Goal: Check status: Check status

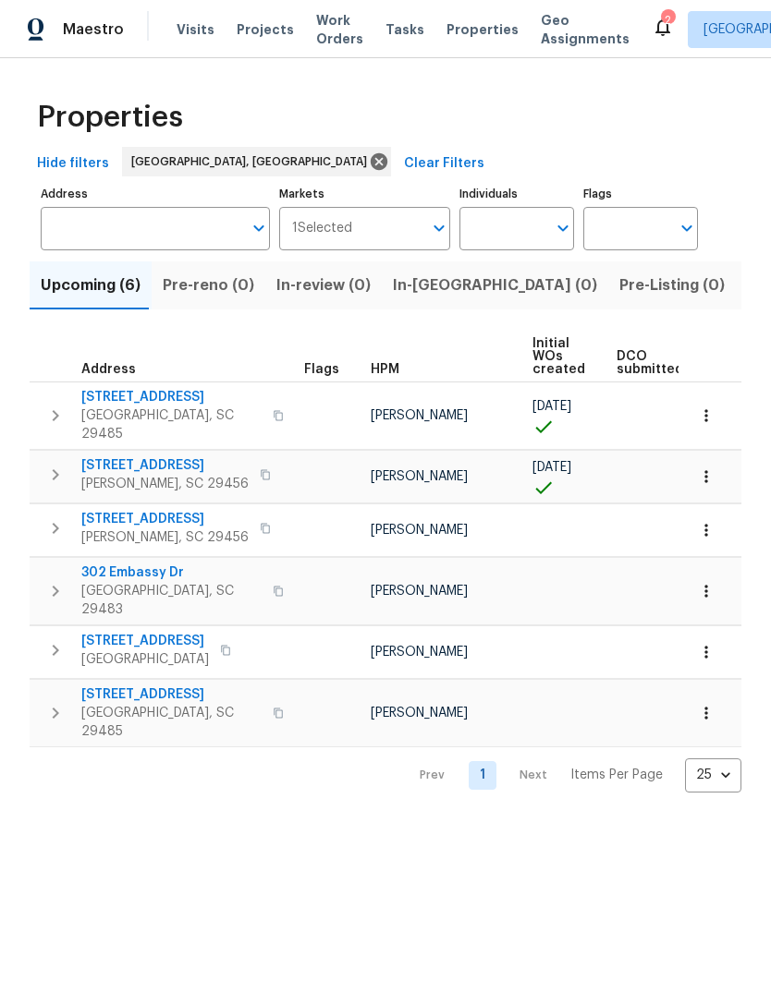
click at [184, 21] on span "Visits" at bounding box center [195, 29] width 38 height 18
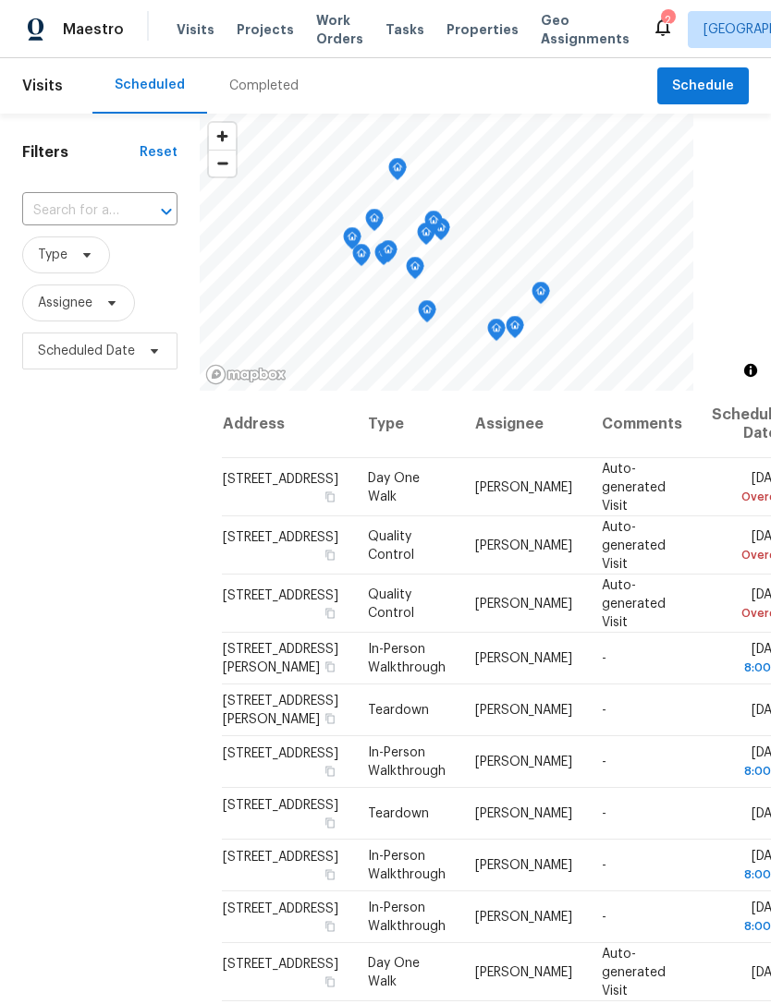
click at [272, 77] on div "Completed" at bounding box center [263, 86] width 69 height 18
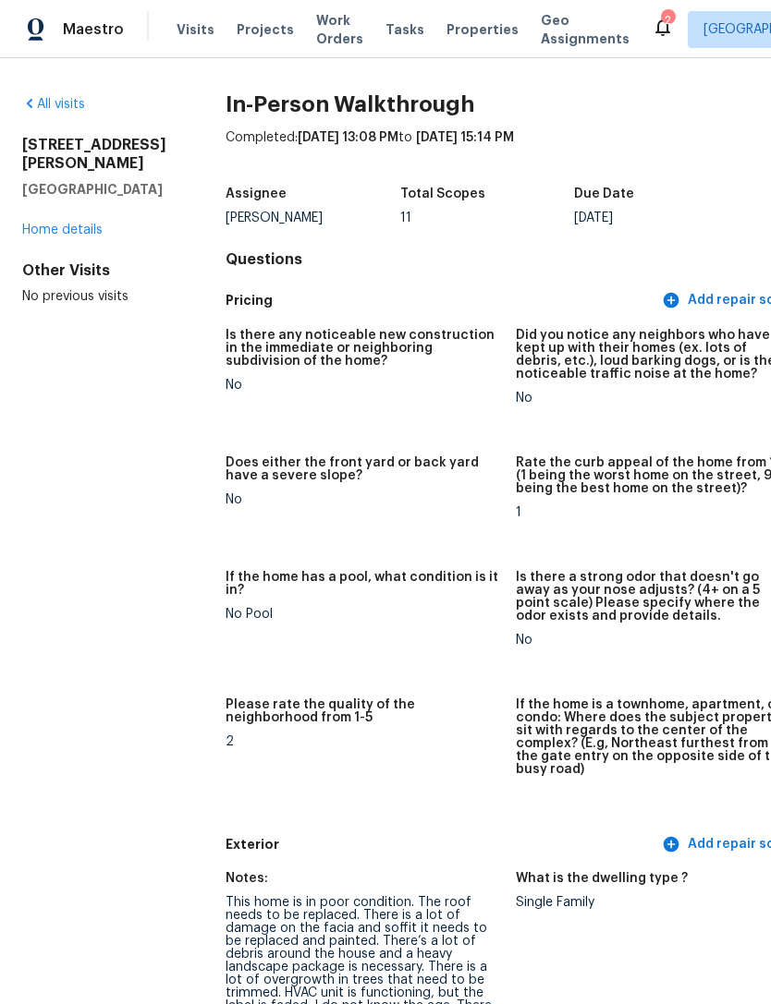
click at [205, 34] on span "Visits" at bounding box center [195, 29] width 38 height 18
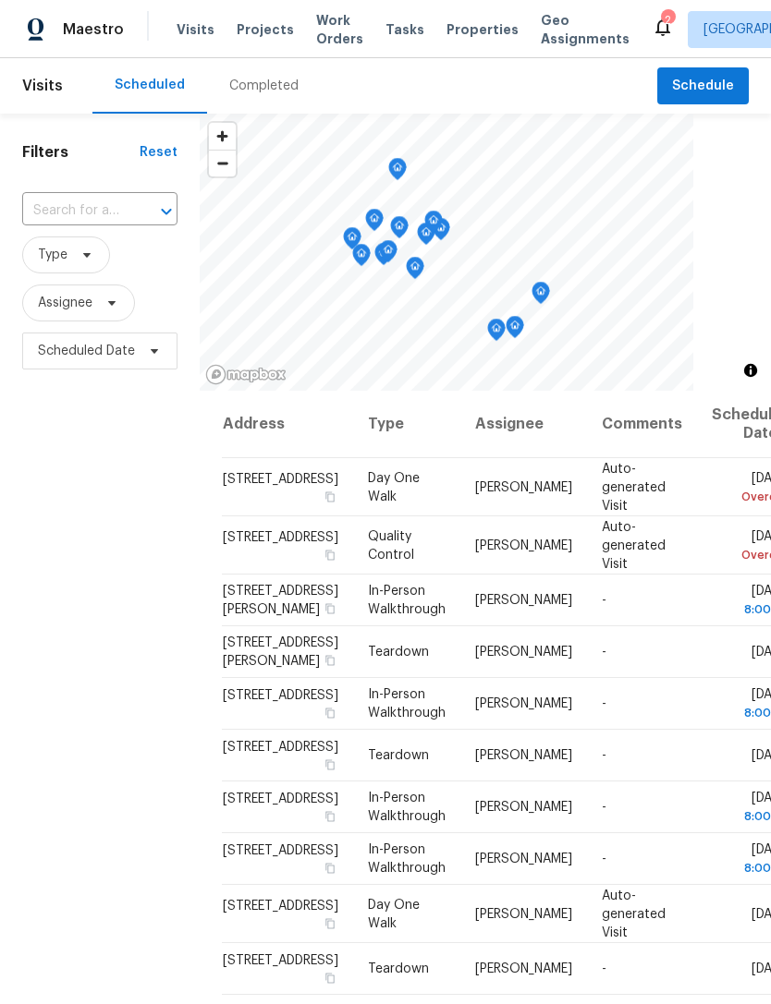
click at [271, 96] on div "Completed" at bounding box center [264, 85] width 114 height 55
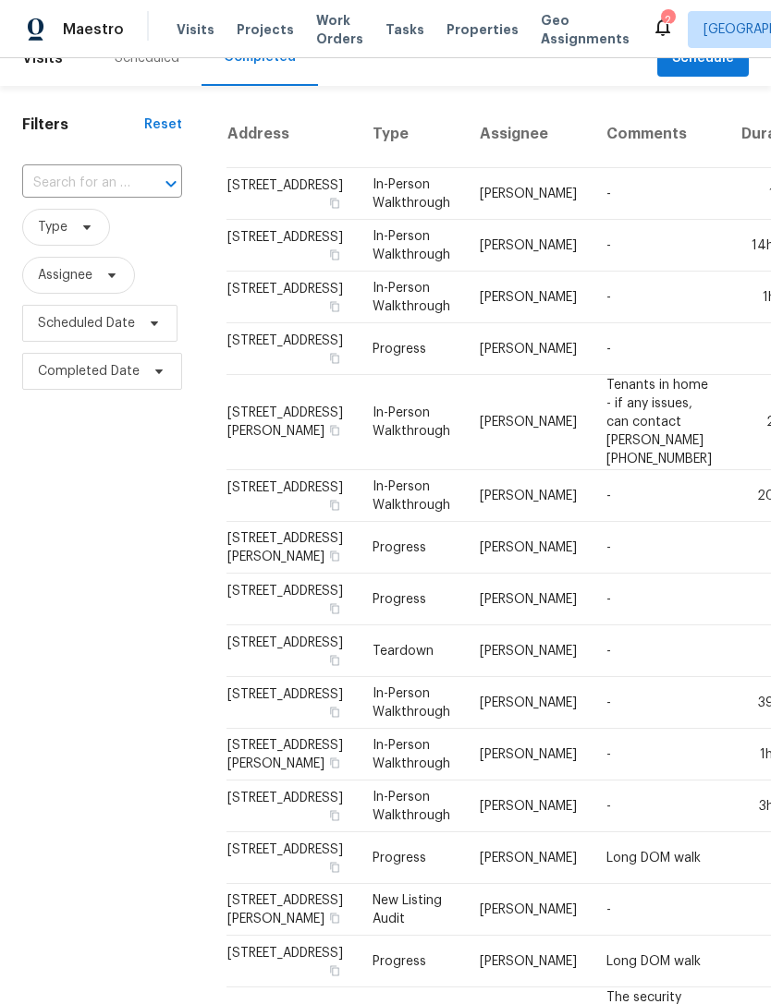
scroll to position [30, 0]
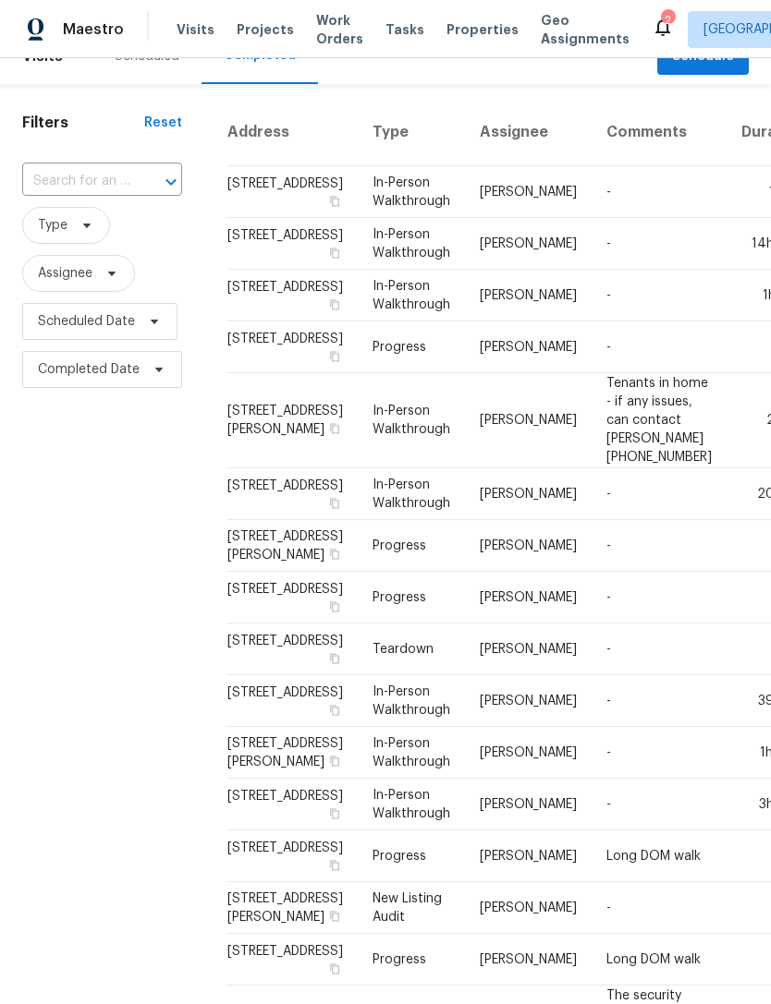
click at [622, 727] on td "-" at bounding box center [658, 701] width 135 height 52
